Goal: Navigation & Orientation: Find specific page/section

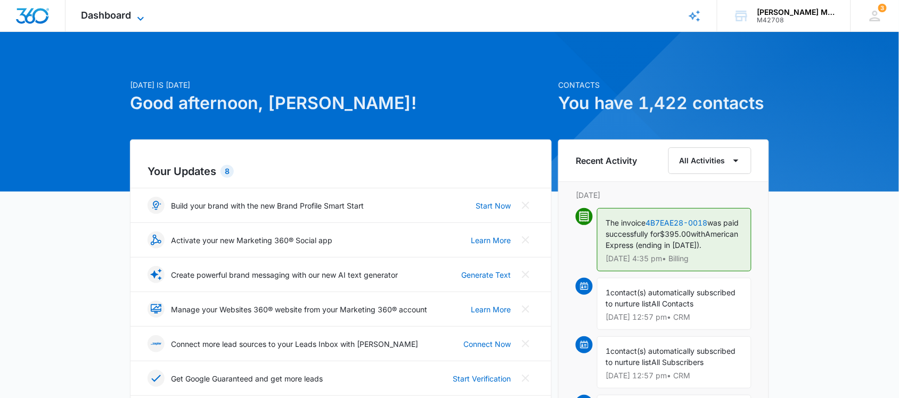
click at [102, 14] on span "Dashboard" at bounding box center [106, 15] width 50 height 11
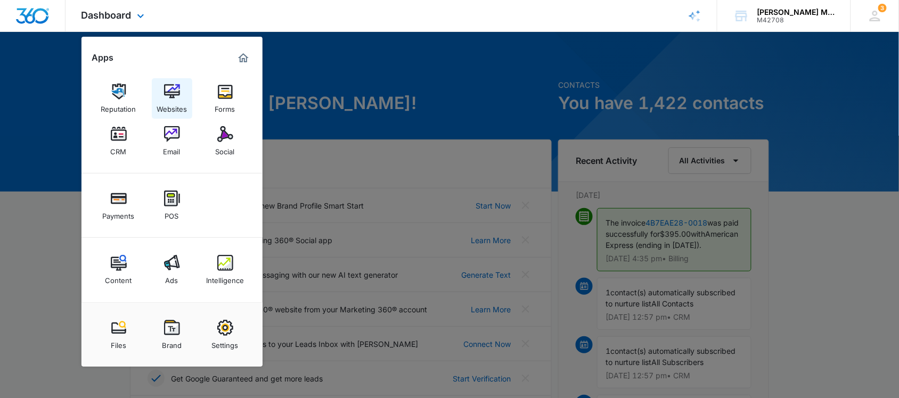
click at [177, 97] on img at bounding box center [172, 92] width 16 height 16
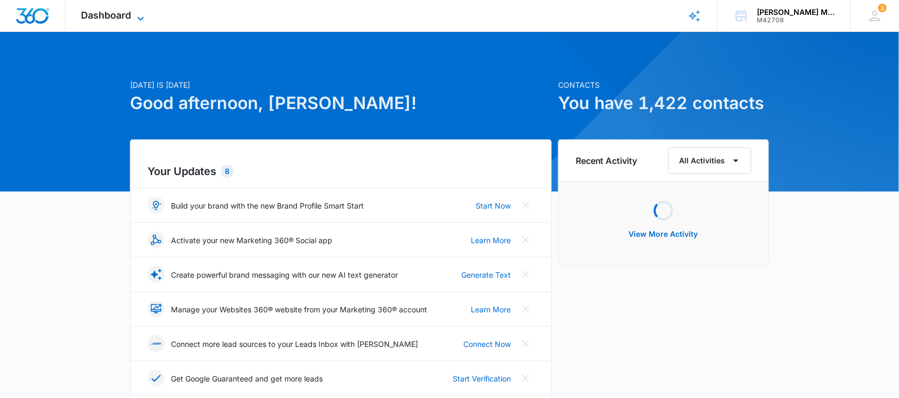
click at [126, 17] on span "Dashboard" at bounding box center [106, 15] width 50 height 11
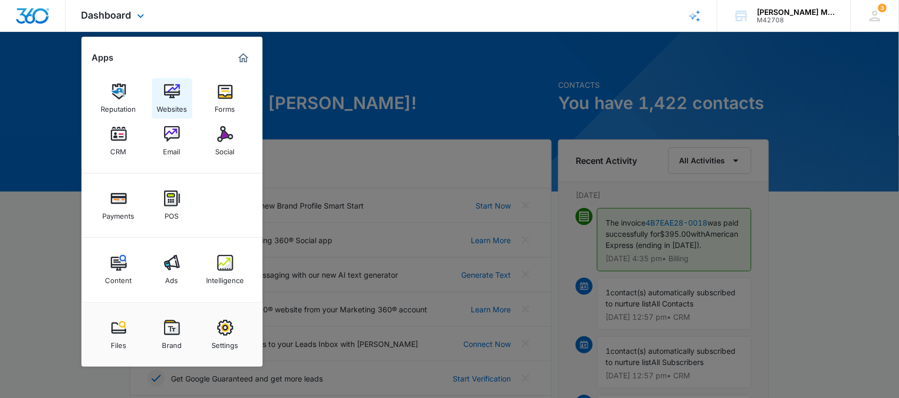
click at [170, 94] on img at bounding box center [172, 92] width 16 height 16
